Goal: Information Seeking & Learning: Learn about a topic

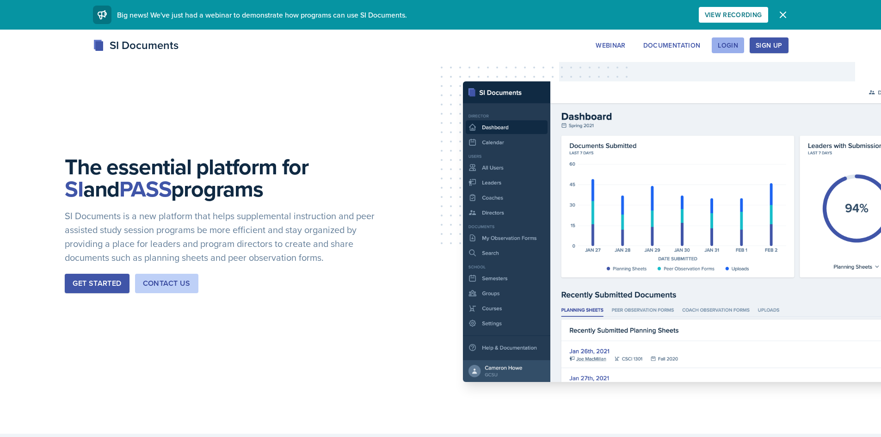
click at [726, 42] on div "Login" at bounding box center [728, 45] width 20 height 7
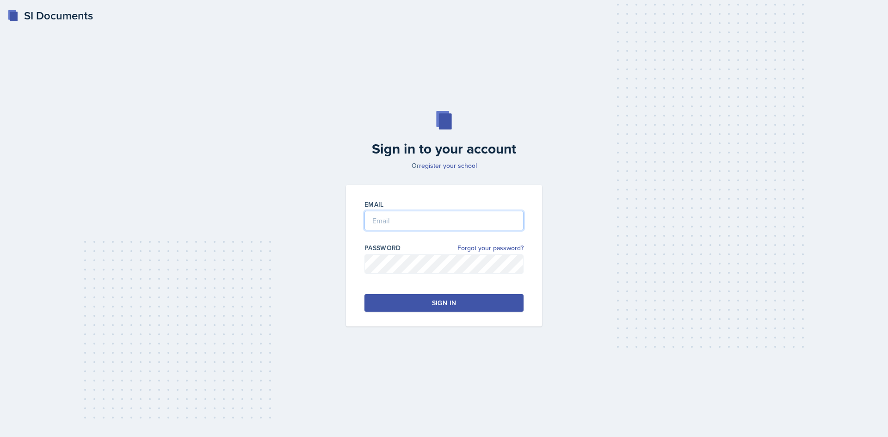
click at [430, 226] on input "email" at bounding box center [443, 220] width 159 height 19
type input "[EMAIL_ADDRESS][DOMAIN_NAME]"
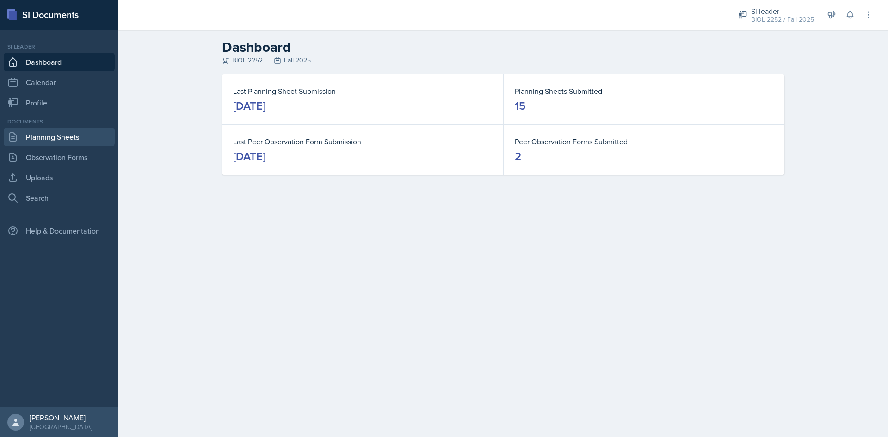
click at [97, 143] on link "Planning Sheets" at bounding box center [59, 137] width 111 height 18
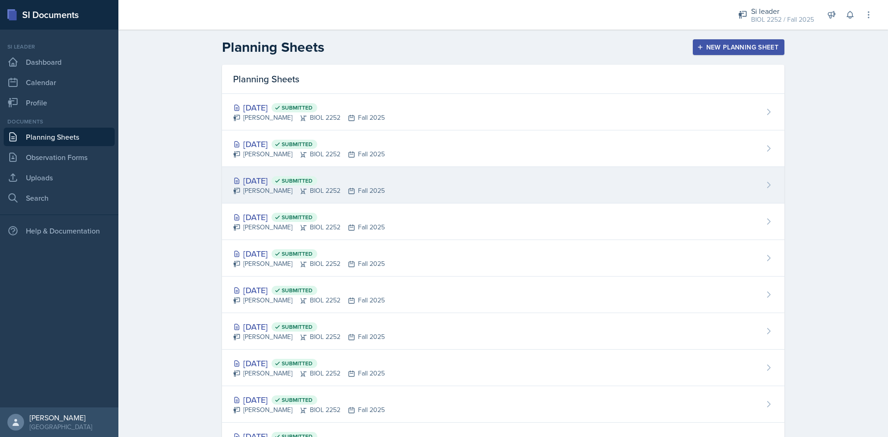
click at [350, 178] on div "[DATE] Submitted" at bounding box center [309, 180] width 152 height 12
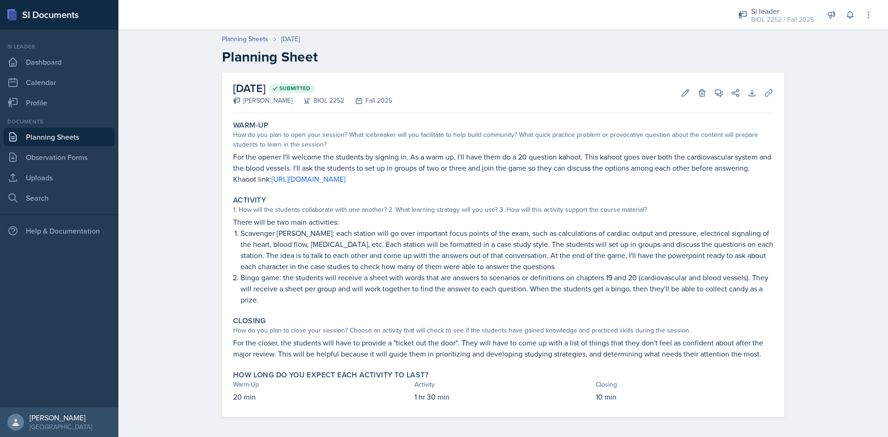
click at [23, 139] on link "Planning Sheets" at bounding box center [59, 137] width 111 height 18
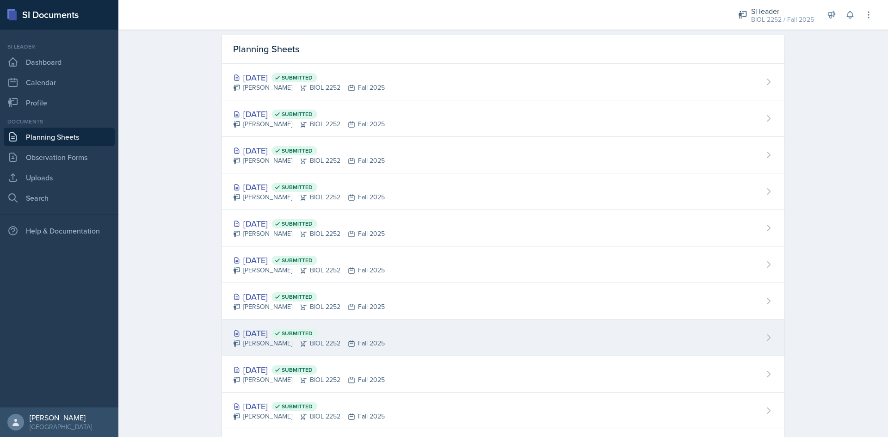
scroll to position [46, 0]
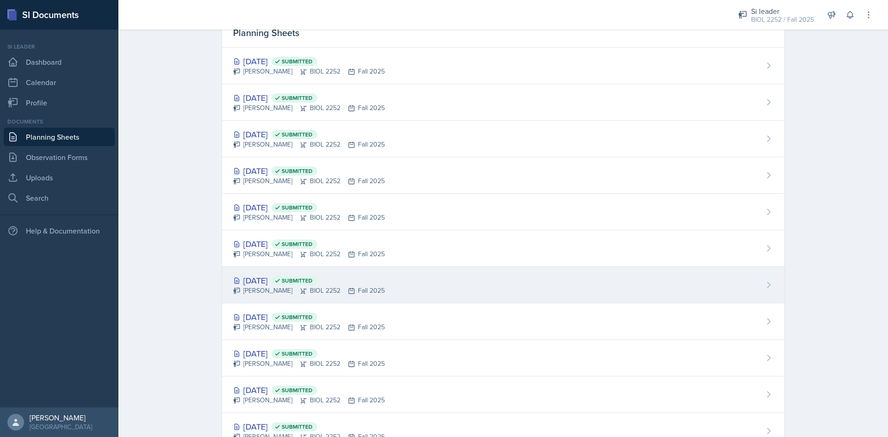
click at [285, 288] on div "[PERSON_NAME] BIOL 2252 Fall 2025" at bounding box center [309, 291] width 152 height 10
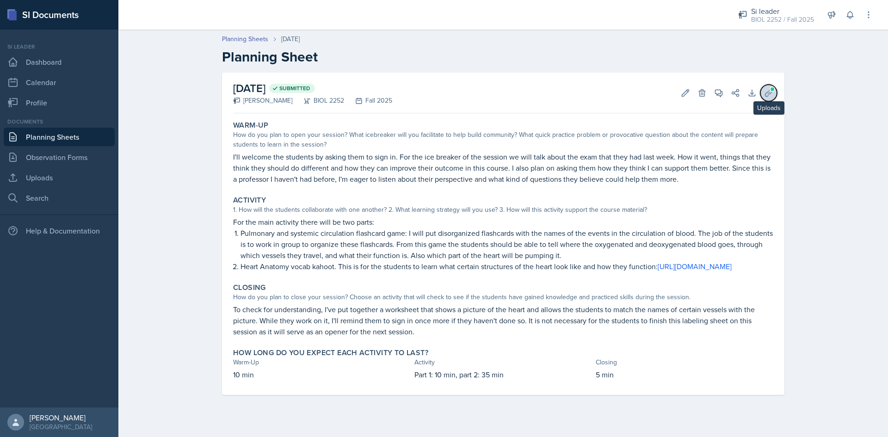
click at [765, 91] on icon at bounding box center [768, 92] width 9 height 9
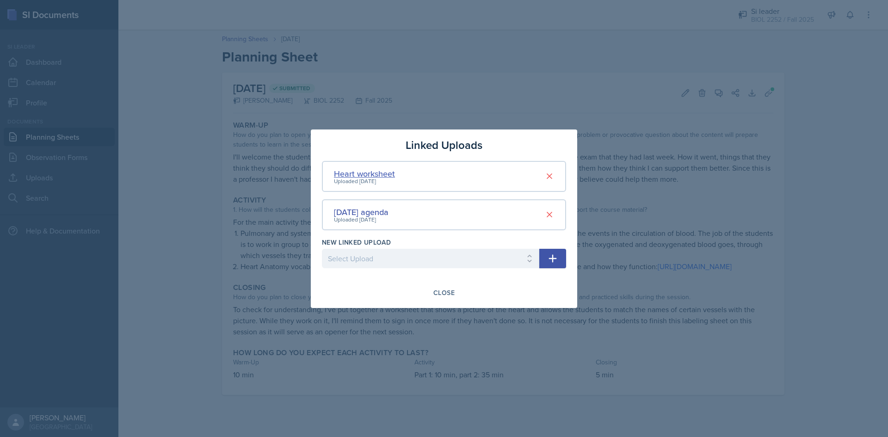
click at [379, 176] on div "Heart worksheet" at bounding box center [364, 173] width 61 height 12
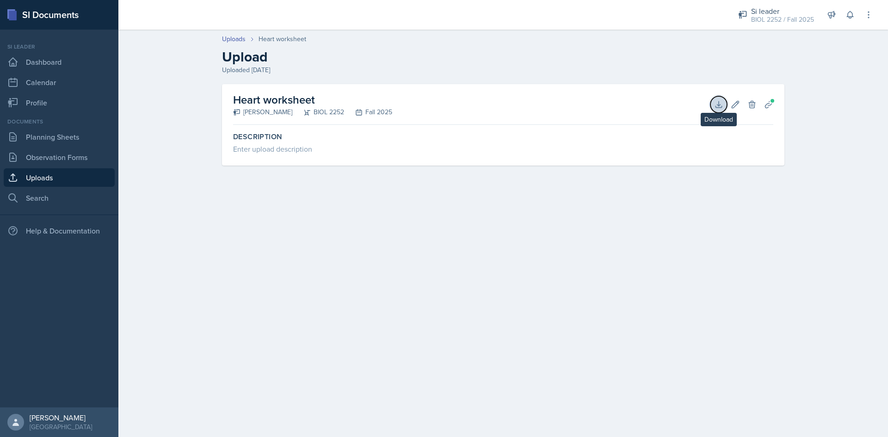
click at [717, 103] on icon at bounding box center [718, 104] width 9 height 9
click at [59, 138] on link "Planning Sheets" at bounding box center [59, 137] width 111 height 18
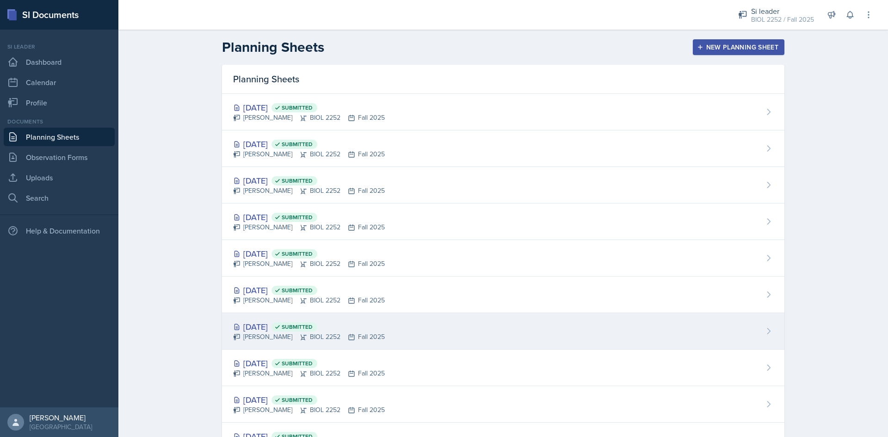
click at [293, 329] on div "[DATE] Submitted" at bounding box center [309, 326] width 152 height 12
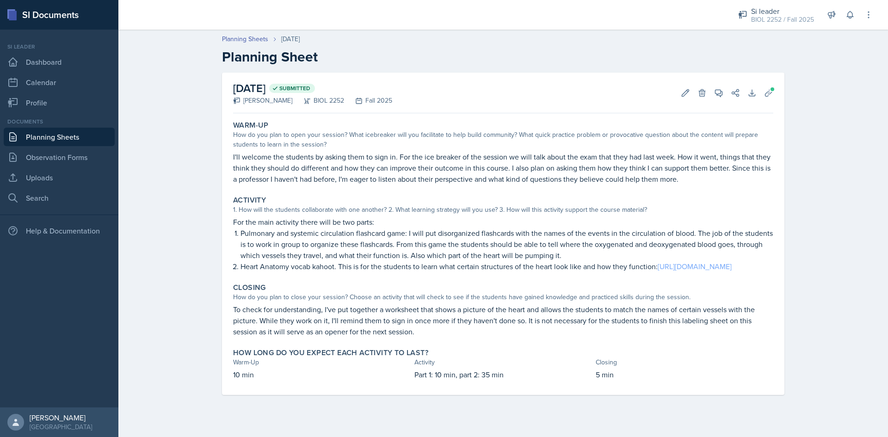
drag, startPoint x: 466, startPoint y: 277, endPoint x: 241, endPoint y: 274, distance: 224.8
click at [241, 272] on p "Heart Anatomy vocab kahoot. This is for the students to learn what certain stru…" at bounding box center [506, 266] width 533 height 11
copy link "[URL][DOMAIN_NAME]"
click at [34, 140] on link "Planning Sheets" at bounding box center [59, 137] width 111 height 18
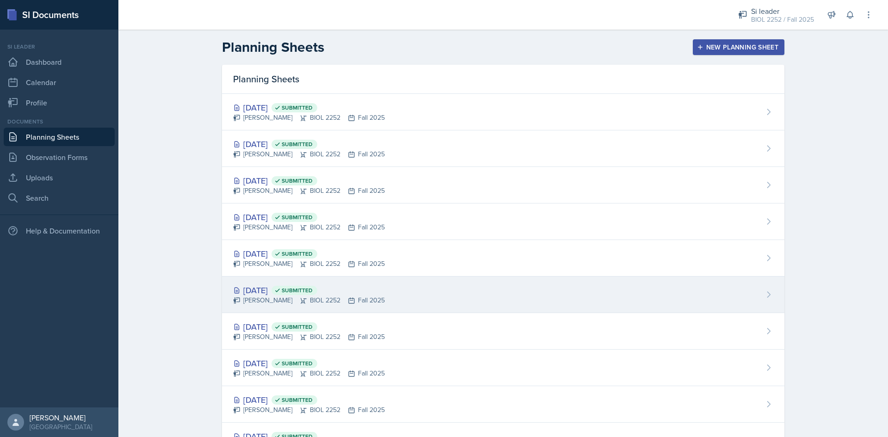
click at [284, 304] on div "[PERSON_NAME] BIOL 2252 Fall 2025" at bounding box center [309, 301] width 152 height 10
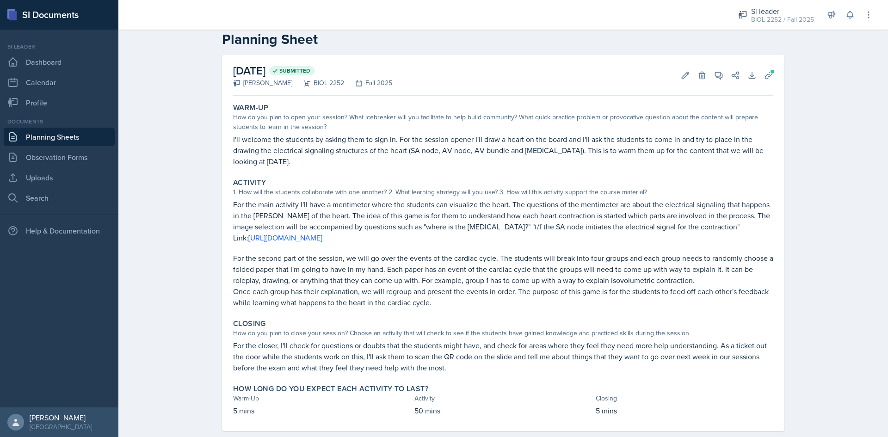
scroll to position [34, 0]
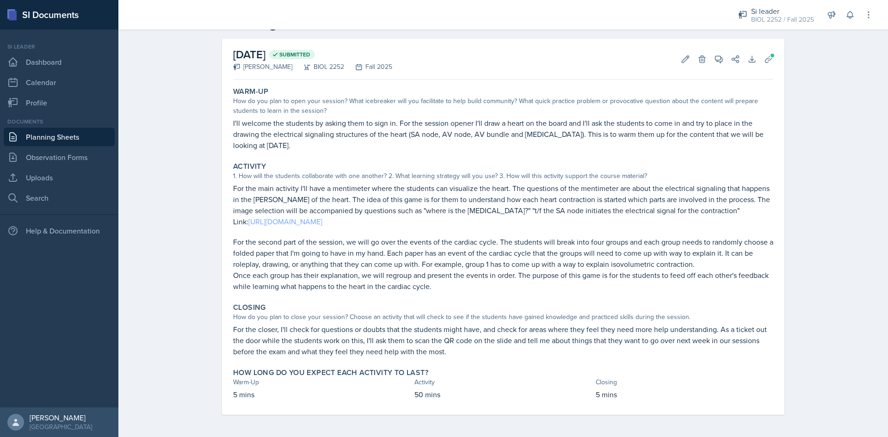
drag, startPoint x: 383, startPoint y: 222, endPoint x: 247, endPoint y: 221, distance: 136.0
click at [247, 221] on p "Link: [URL][DOMAIN_NAME]" at bounding box center [503, 221] width 540 height 11
copy link "[URL][DOMAIN_NAME]"
click at [767, 62] on icon at bounding box center [768, 59] width 9 height 9
